Goal: Task Accomplishment & Management: Manage account settings

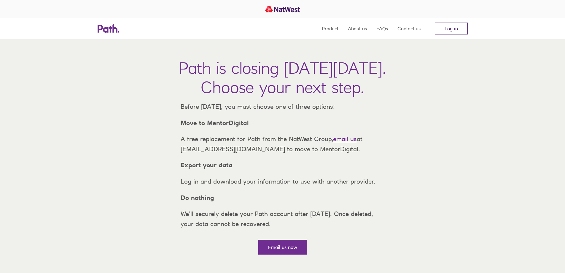
drag, startPoint x: 481, startPoint y: 11, endPoint x: 465, endPoint y: 23, distance: 20.4
click at [480, 14] on div at bounding box center [282, 9] width 565 height 18
click at [451, 28] on link "Log in" at bounding box center [451, 29] width 33 height 12
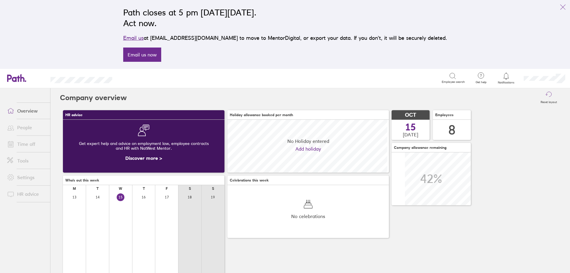
scroll to position [53, 161]
click at [26, 146] on link "Time off" at bounding box center [26, 144] width 48 height 12
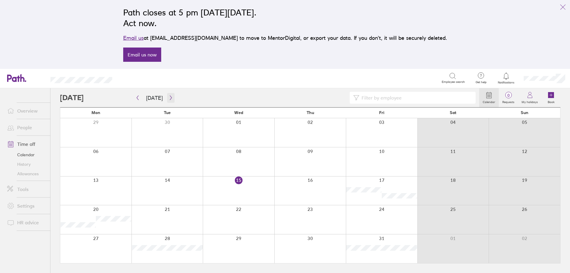
click at [169, 98] on icon "button" at bounding box center [171, 97] width 4 height 5
click at [171, 101] on button "button" at bounding box center [170, 98] width 7 height 10
